Goal: Task Accomplishment & Management: Manage account settings

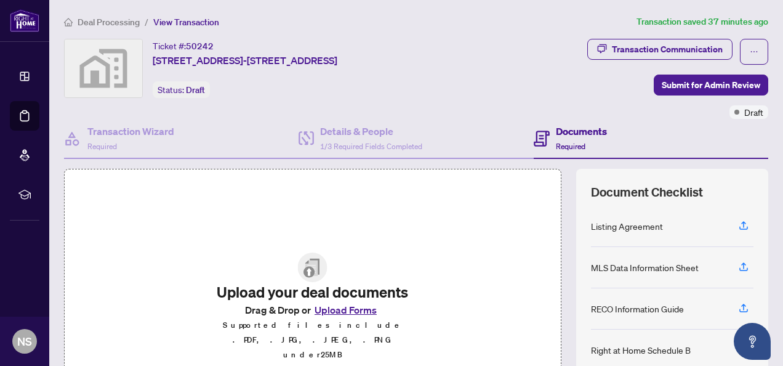
scroll to position [166, 0]
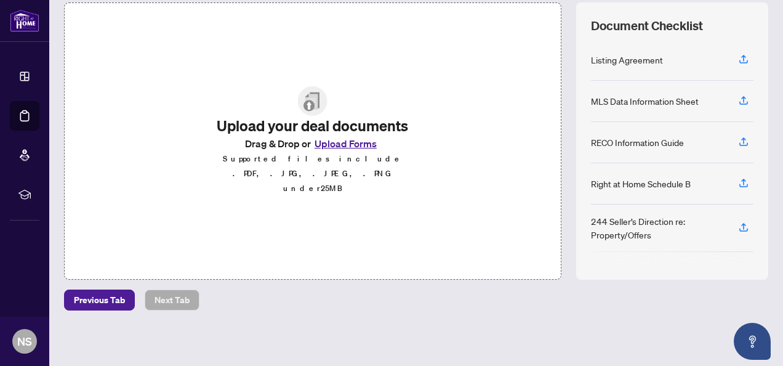
click at [368, 145] on button "Upload Forms" at bounding box center [346, 143] width 70 height 16
click at [348, 148] on button "Upload Forms" at bounding box center [346, 143] width 70 height 16
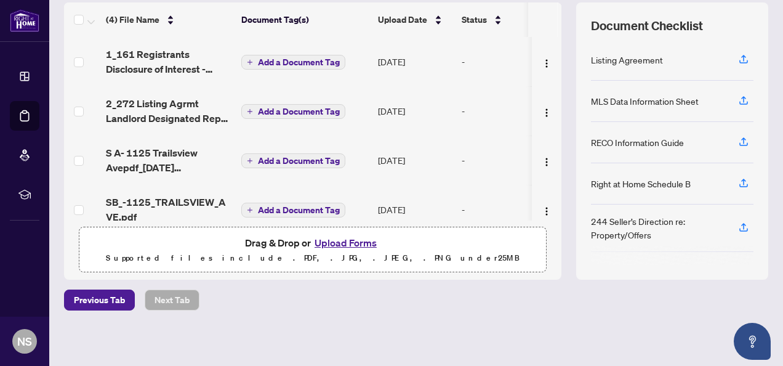
drag, startPoint x: 547, startPoint y: 186, endPoint x: 552, endPoint y: 216, distance: 30.0
click at [552, 216] on div "1_161 Registrants Disclosure of Interest - Disposition of Property - PropTx-ORE…" at bounding box center [313, 129] width 498 height 184
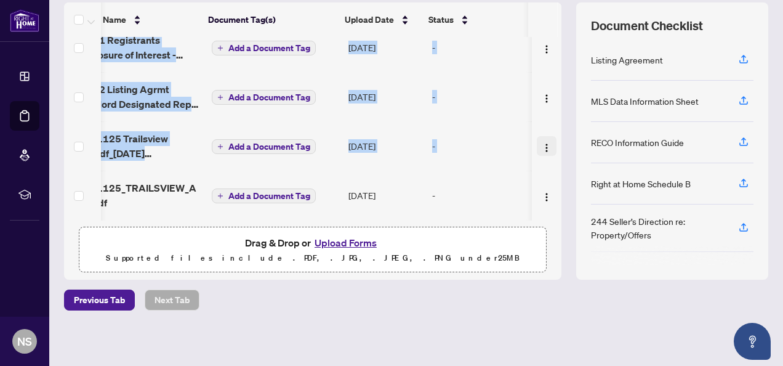
scroll to position [0, 41]
drag, startPoint x: 552, startPoint y: 216, endPoint x: 540, endPoint y: 144, distance: 72.5
click at [540, 144] on div "1_161 Registrants Disclosure of Interest - Disposition of Property - PropTx-ORE…" at bounding box center [313, 129] width 498 height 184
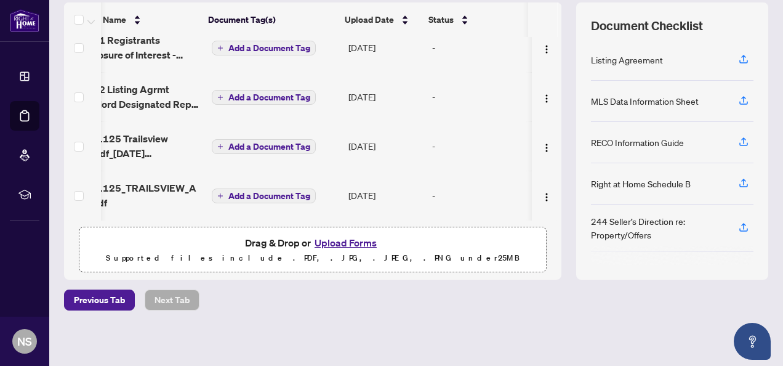
drag, startPoint x: 540, startPoint y: 144, endPoint x: 545, endPoint y: 20, distance: 124.5
click at [545, 20] on th at bounding box center [543, 19] width 30 height 34
click at [554, 19] on div "(4) File Name Document Tag(s) Upload Date Status 1_161 Registrants Disclosure o…" at bounding box center [416, 140] width 705 height 277
click at [558, 17] on th at bounding box center [560, 19] width 4 height 34
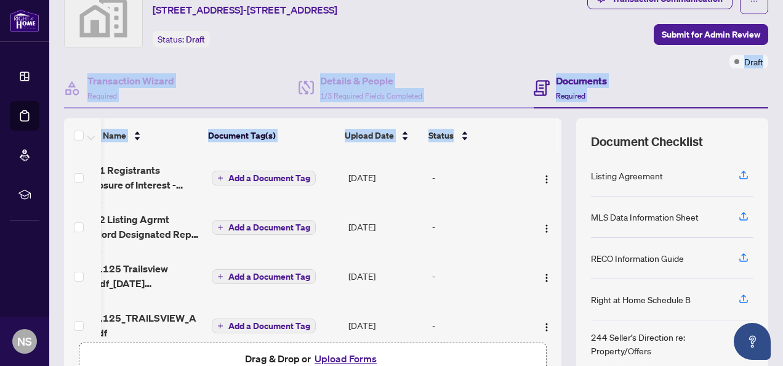
scroll to position [0, 0]
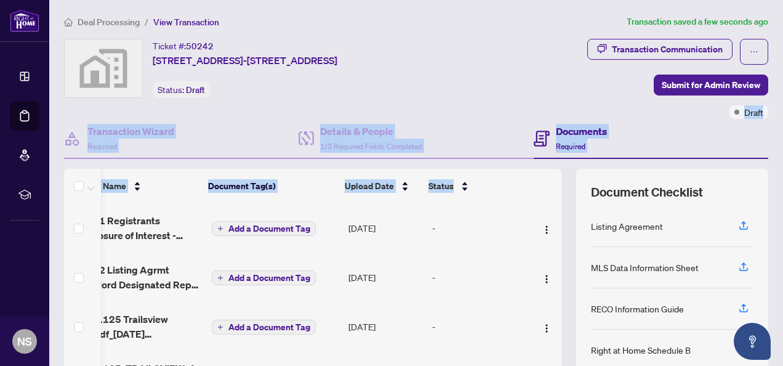
drag, startPoint x: 552, startPoint y: 69, endPoint x: 557, endPoint y: 34, distance: 34.8
click at [557, 34] on div "Deal Processing / View Transaction Transaction saved a few seconds ago Ticket #…" at bounding box center [416, 267] width 714 height 505
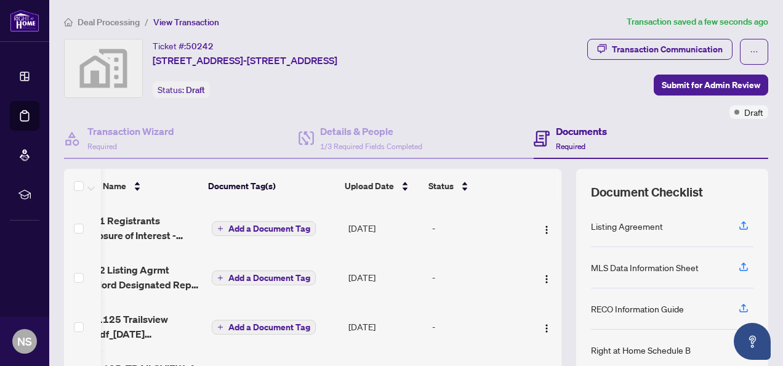
drag, startPoint x: 557, startPoint y: 34, endPoint x: 486, endPoint y: 77, distance: 82.6
click at [460, 77] on div "Ticket #: 50242 1125 TRAILSVIEW AVE-1125 Trailsview Avenue, Cobourg, ON, Canada…" at bounding box center [262, 68] width 396 height 59
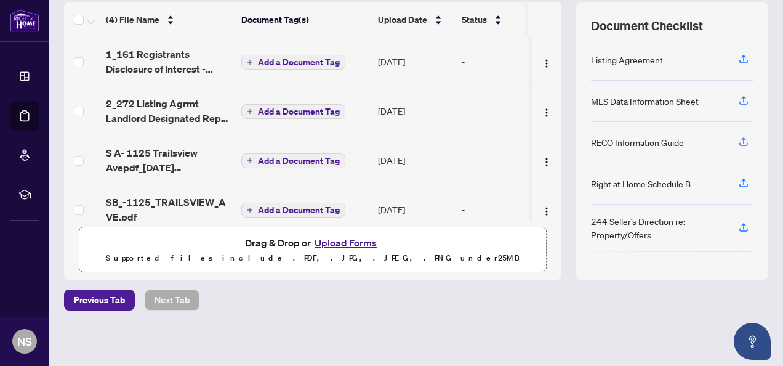
click at [329, 248] on button "Upload Forms" at bounding box center [346, 243] width 70 height 16
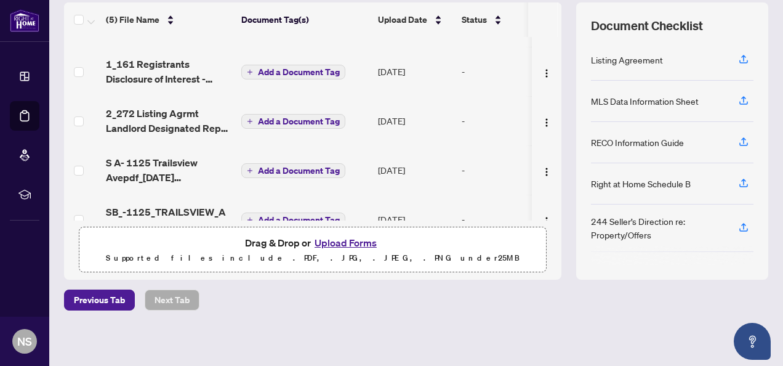
scroll to position [67, 0]
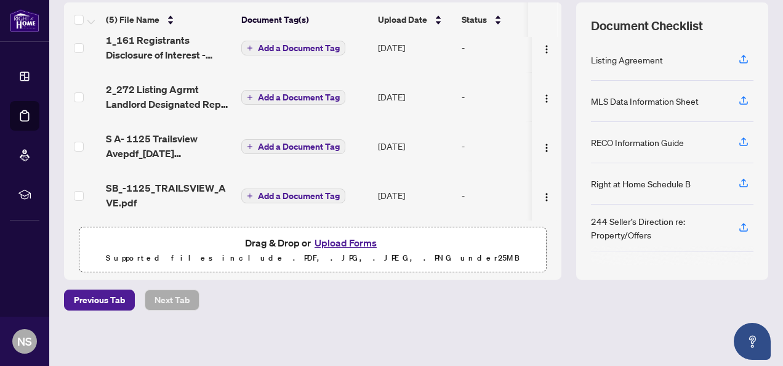
click at [467, 283] on div "Deal Processing / View Transaction Transaction saved a few seconds ago Ticket #…" at bounding box center [416, 100] width 714 height 505
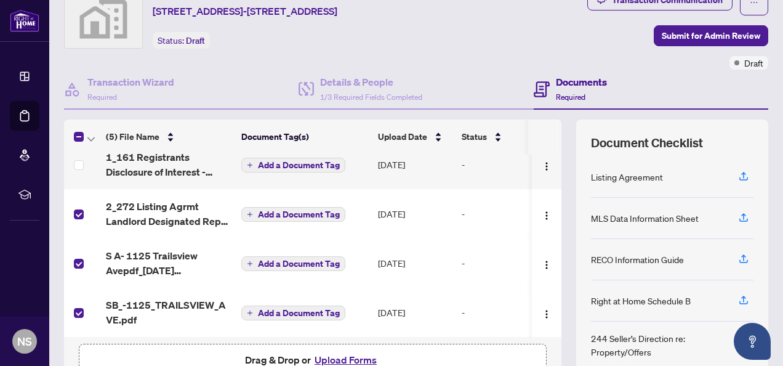
scroll to position [49, 0]
click at [558, 143] on th at bounding box center [560, 136] width 4 height 34
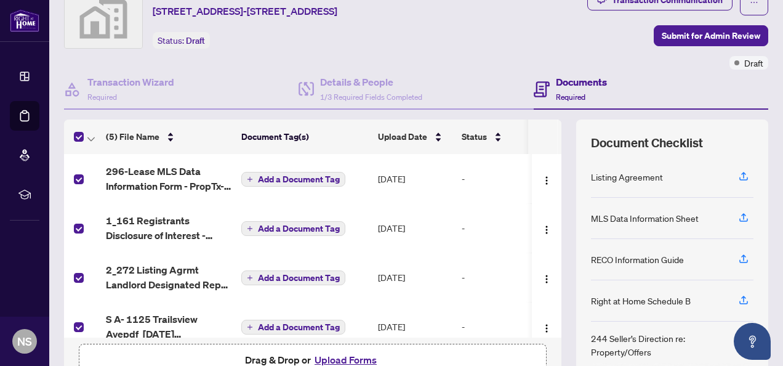
scroll to position [67, 0]
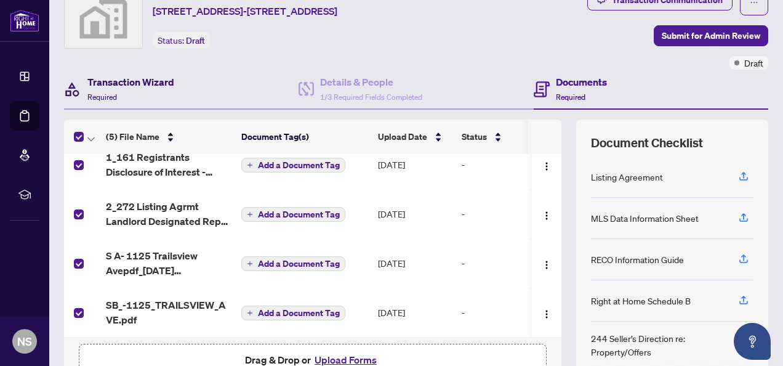
click at [155, 76] on h4 "Transaction Wizard" at bounding box center [130, 82] width 87 height 15
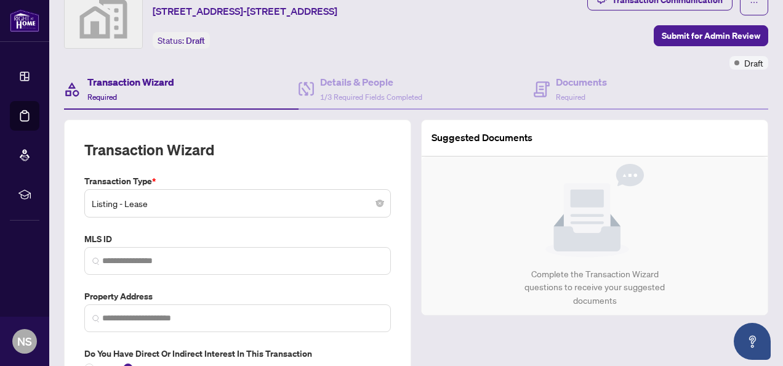
type input "**********"
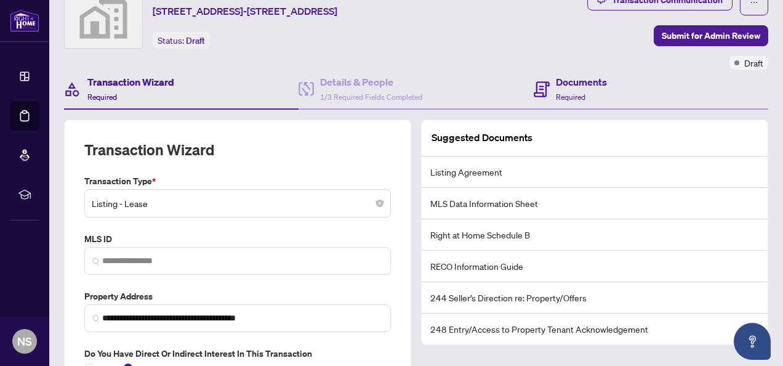
click at [732, 73] on div "Documents Required" at bounding box center [651, 90] width 235 height 40
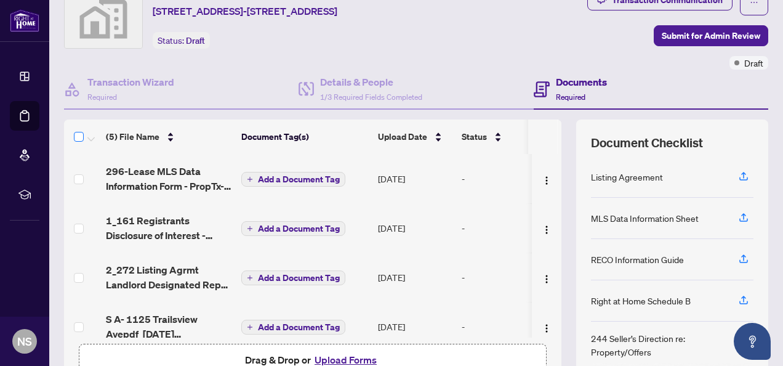
click at [78, 129] on label at bounding box center [79, 136] width 10 height 15
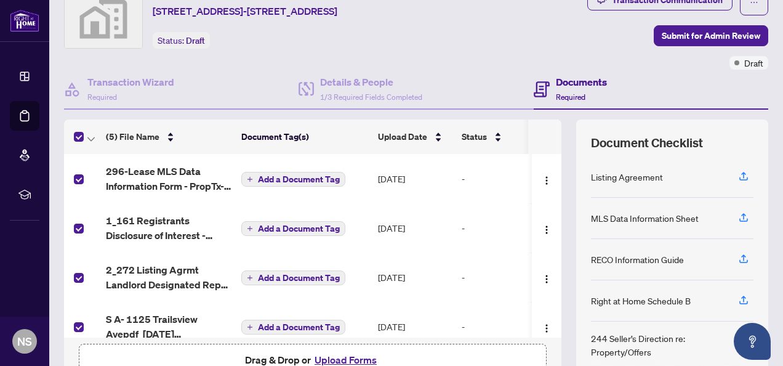
scroll to position [166, 0]
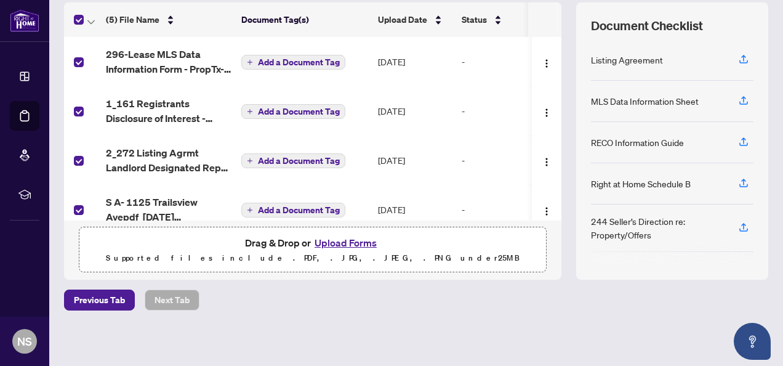
click at [548, 188] on td at bounding box center [547, 209] width 30 height 49
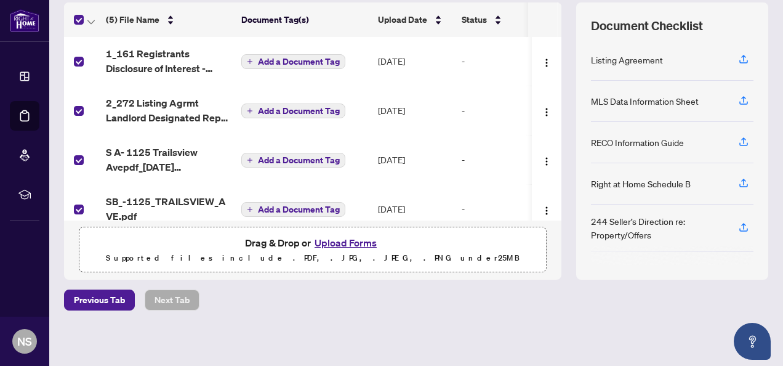
scroll to position [67, 0]
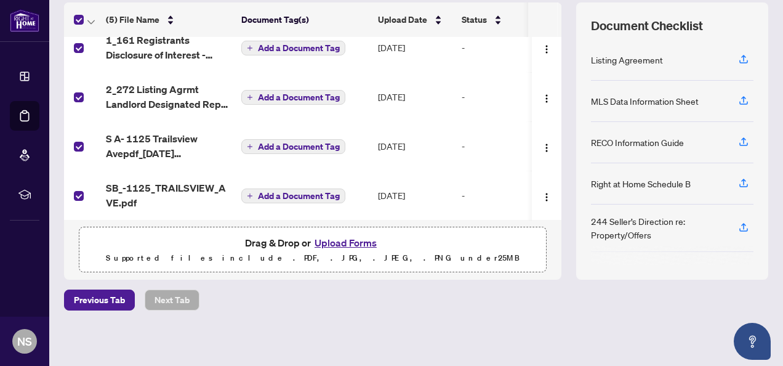
click at [182, 310] on div "Deal Processing / View Transaction Transaction saved a few seconds ago Ticket #…" at bounding box center [416, 100] width 714 height 505
click at [347, 290] on div "Previous Tab Next Tab" at bounding box center [416, 299] width 705 height 21
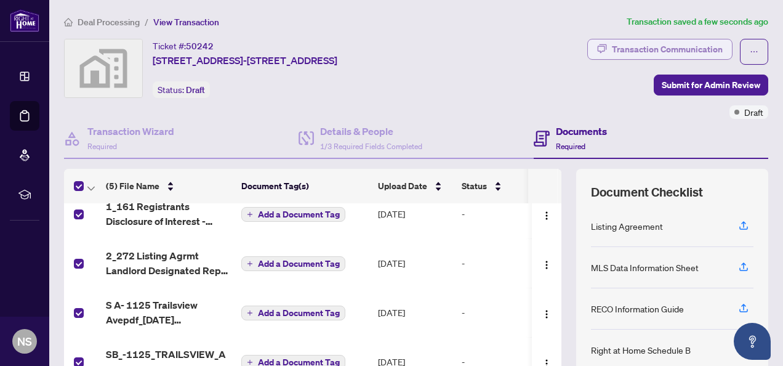
click at [643, 47] on div "Transaction Communication" at bounding box center [667, 49] width 111 height 20
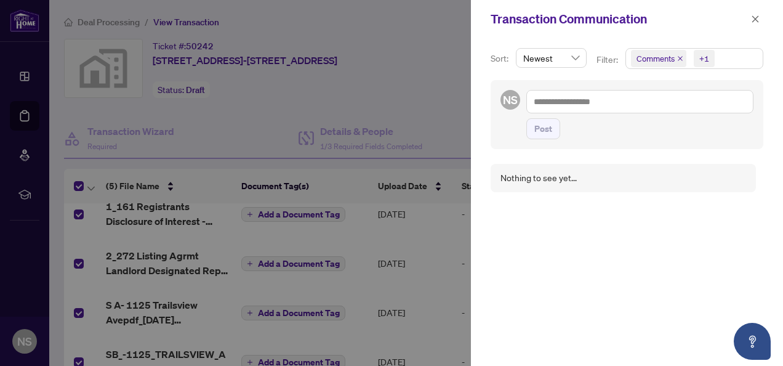
click at [428, 83] on div at bounding box center [391, 183] width 783 height 366
click at [754, 17] on icon "close" at bounding box center [755, 19] width 9 height 9
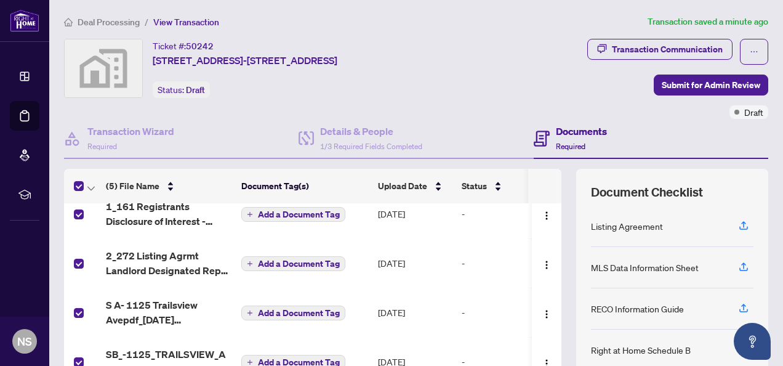
scroll to position [166, 0]
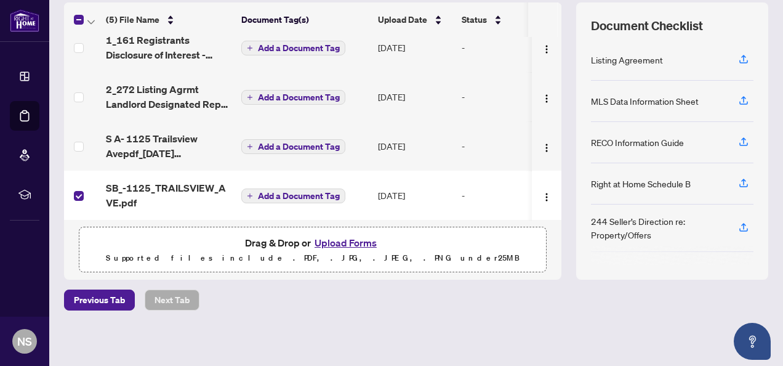
click at [84, 149] on td at bounding box center [82, 145] width 37 height 49
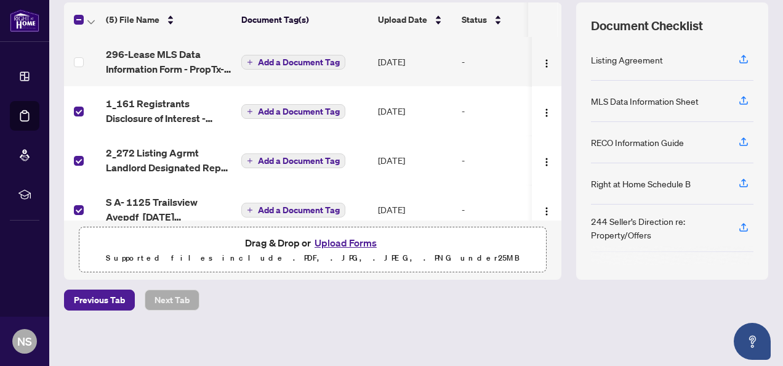
scroll to position [0, 0]
click at [99, 70] on td at bounding box center [82, 61] width 37 height 49
click at [100, 51] on td at bounding box center [82, 61] width 37 height 49
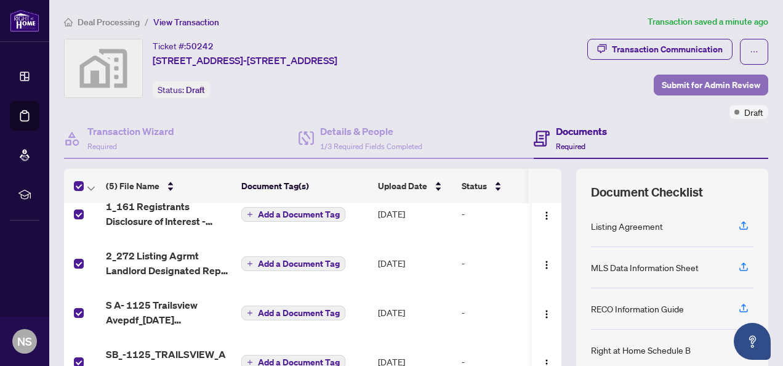
click at [697, 83] on span "Submit for Admin Review" at bounding box center [711, 85] width 99 height 20
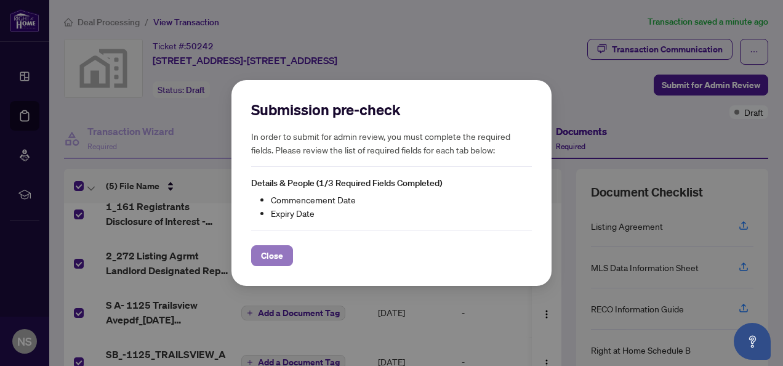
click at [280, 250] on span "Close" at bounding box center [272, 256] width 22 height 20
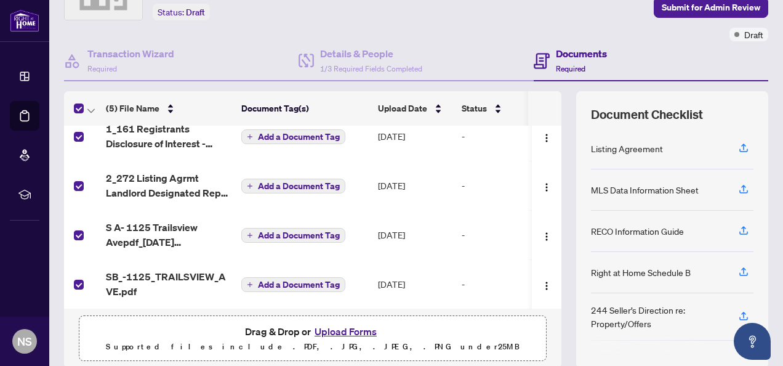
scroll to position [78, 0]
click at [573, 69] on span "Required" at bounding box center [571, 68] width 30 height 9
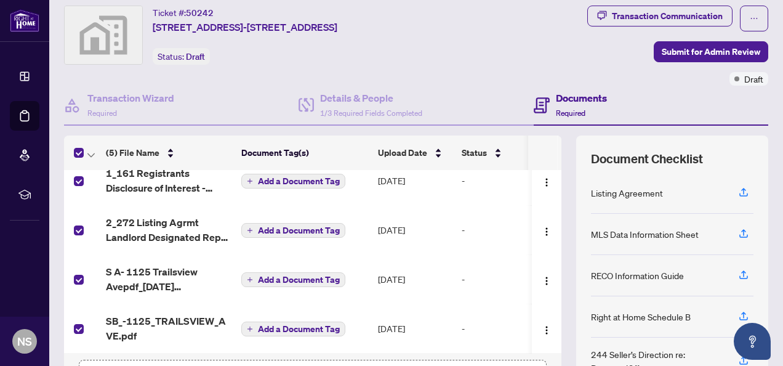
scroll to position [0, 0]
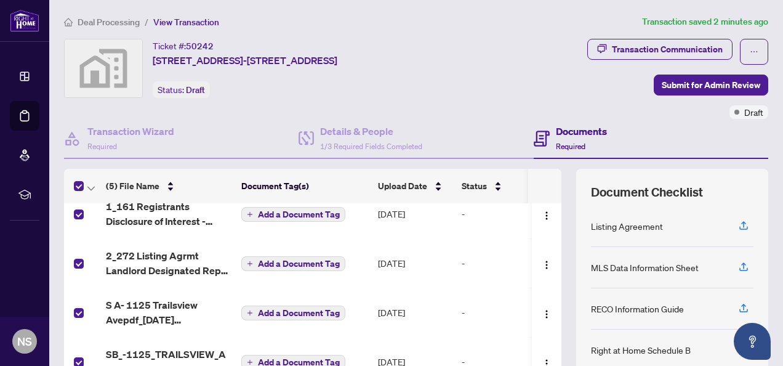
click at [187, 95] on div "Status: Draft" at bounding box center [181, 89] width 57 height 17
click at [106, 22] on span "Deal Processing" at bounding box center [109, 22] width 62 height 11
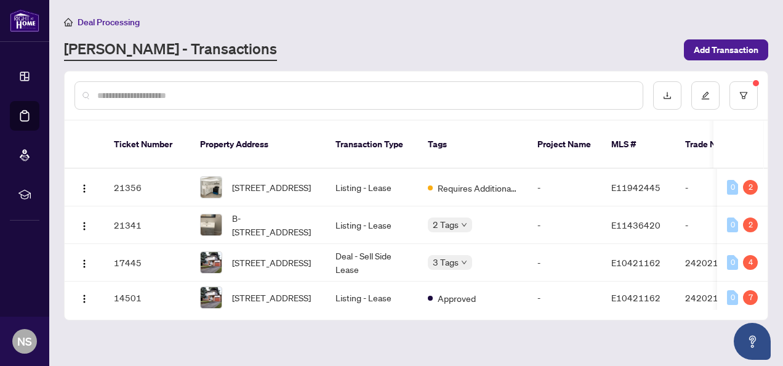
click at [25, 196] on icon at bounding box center [24, 194] width 12 height 12
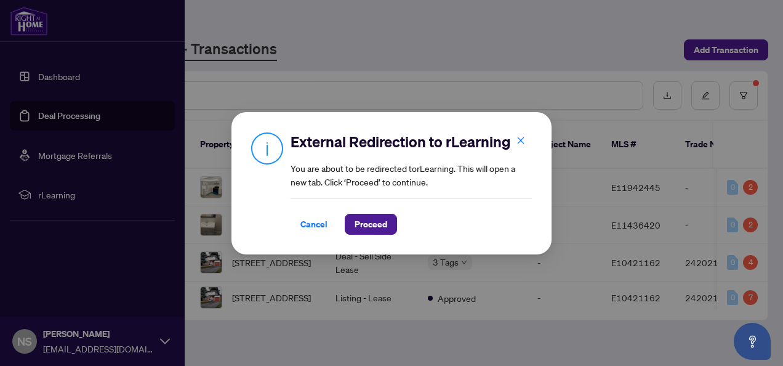
click at [27, 163] on div "External Redirection to rLearning You are about to be redirected to rLearning .…" at bounding box center [391, 183] width 783 height 366
click at [317, 224] on span "Cancel" at bounding box center [314, 224] width 27 height 20
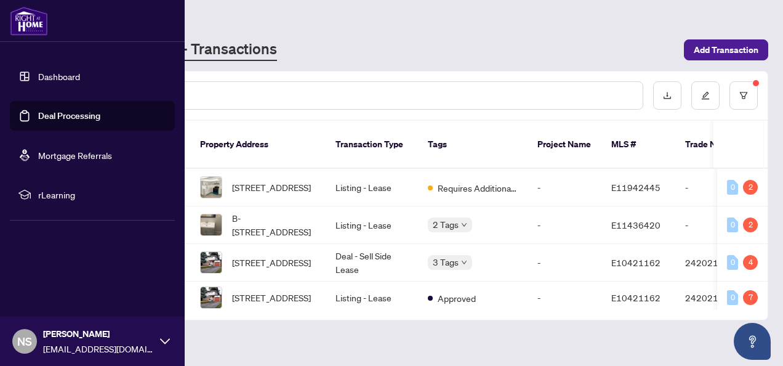
click at [80, 82] on link "Dashboard" at bounding box center [59, 76] width 42 height 11
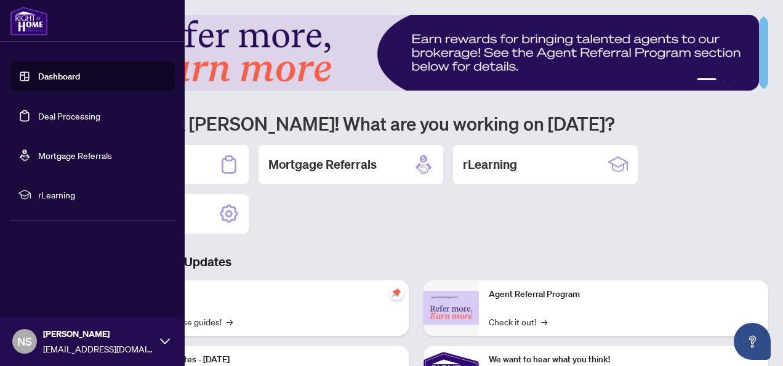
click at [362, 248] on div "1 2 3 4 5 Welcome back Nathan! What are you working on today? Deal Processing M…" at bounding box center [416, 282] width 705 height 535
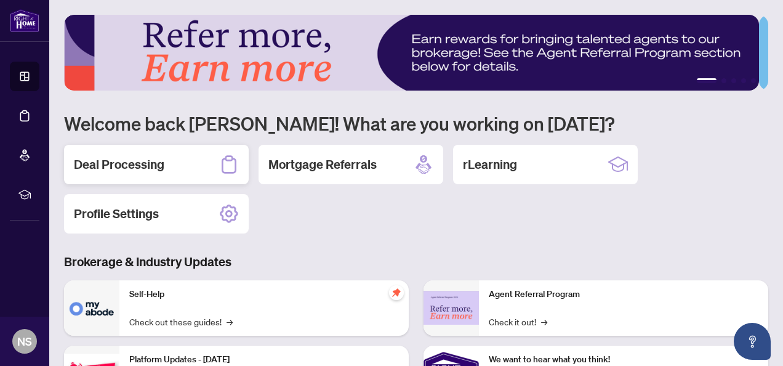
click at [147, 169] on h2 "Deal Processing" at bounding box center [119, 164] width 91 height 17
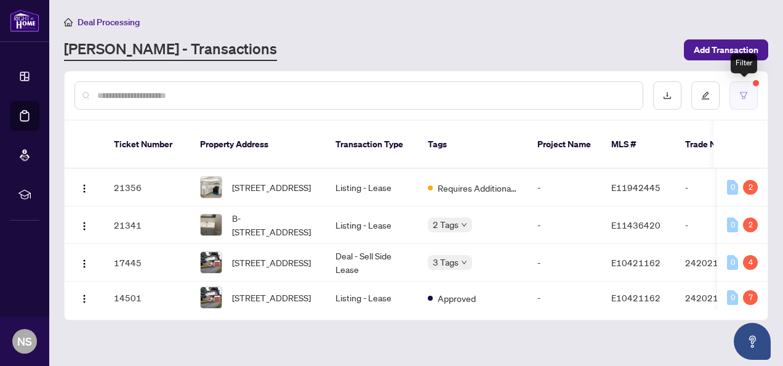
click at [742, 85] on button "button" at bounding box center [744, 95] width 28 height 28
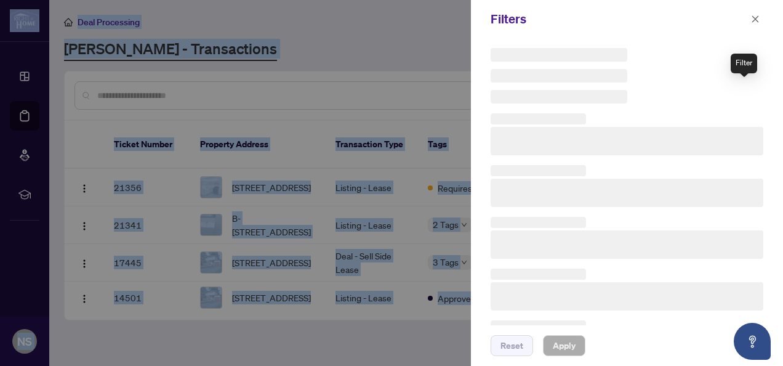
click at [742, 85] on div "Filters Reset Apply" at bounding box center [391, 183] width 783 height 366
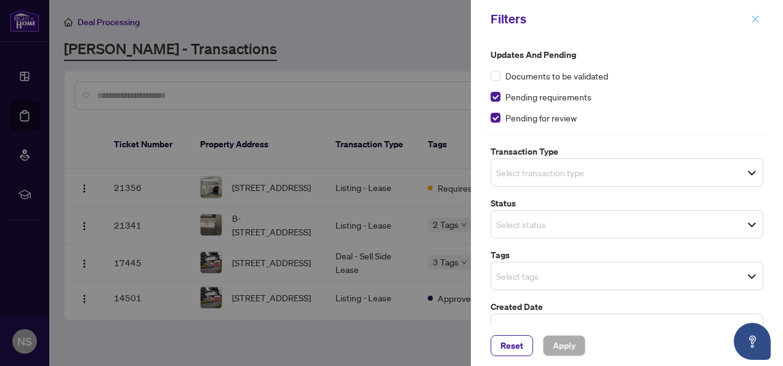
click at [756, 15] on icon "close" at bounding box center [755, 19] width 9 height 9
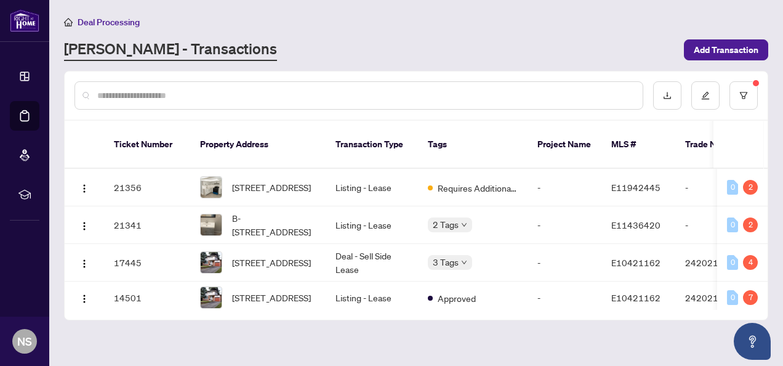
click at [766, 292] on div "21356 32-32 Conlins Rd Toronto Ontario M1C 1C3 Canada, Toronto, Ontario M1C 1C3…" at bounding box center [416, 239] width 703 height 141
click at [89, 21] on span "Deal Processing" at bounding box center [109, 22] width 62 height 11
click at [103, 94] on input "text" at bounding box center [365, 96] width 536 height 14
click at [337, 10] on main "Deal Processing RAHR - Transactions Add Transaction Ticket Number Property Addr…" at bounding box center [416, 183] width 734 height 366
